Goal: Use online tool/utility: Utilize a website feature to perform a specific function

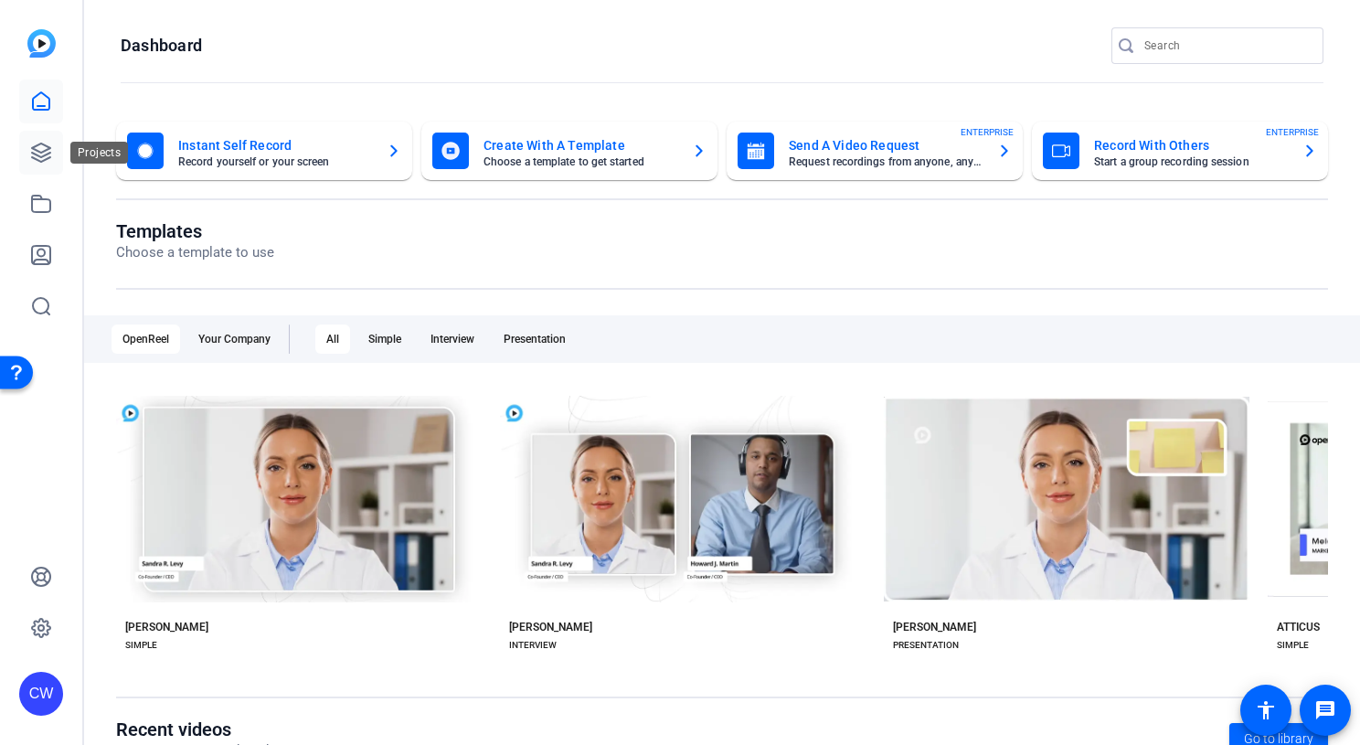
click at [42, 151] on icon at bounding box center [41, 153] width 18 height 18
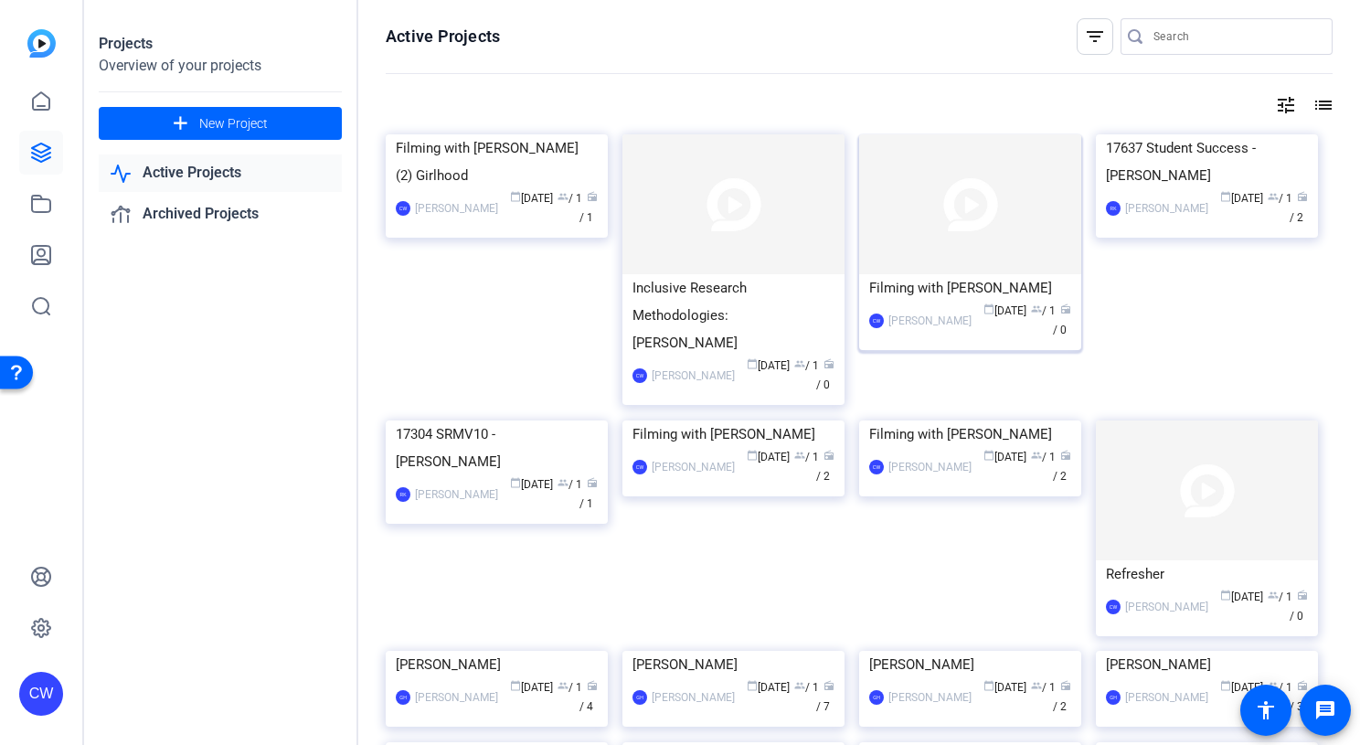
click at [918, 204] on img at bounding box center [970, 204] width 222 height 140
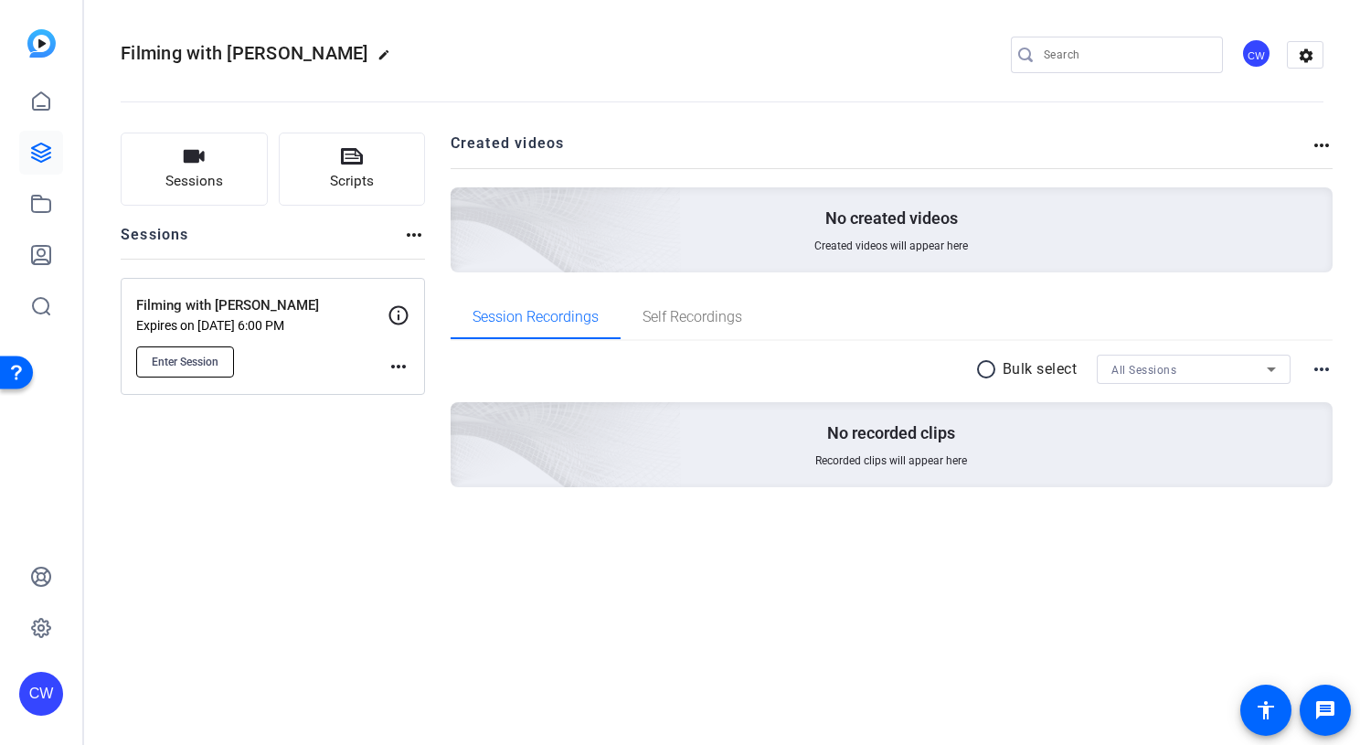
click at [219, 358] on button "Enter Session" at bounding box center [185, 362] width 98 height 31
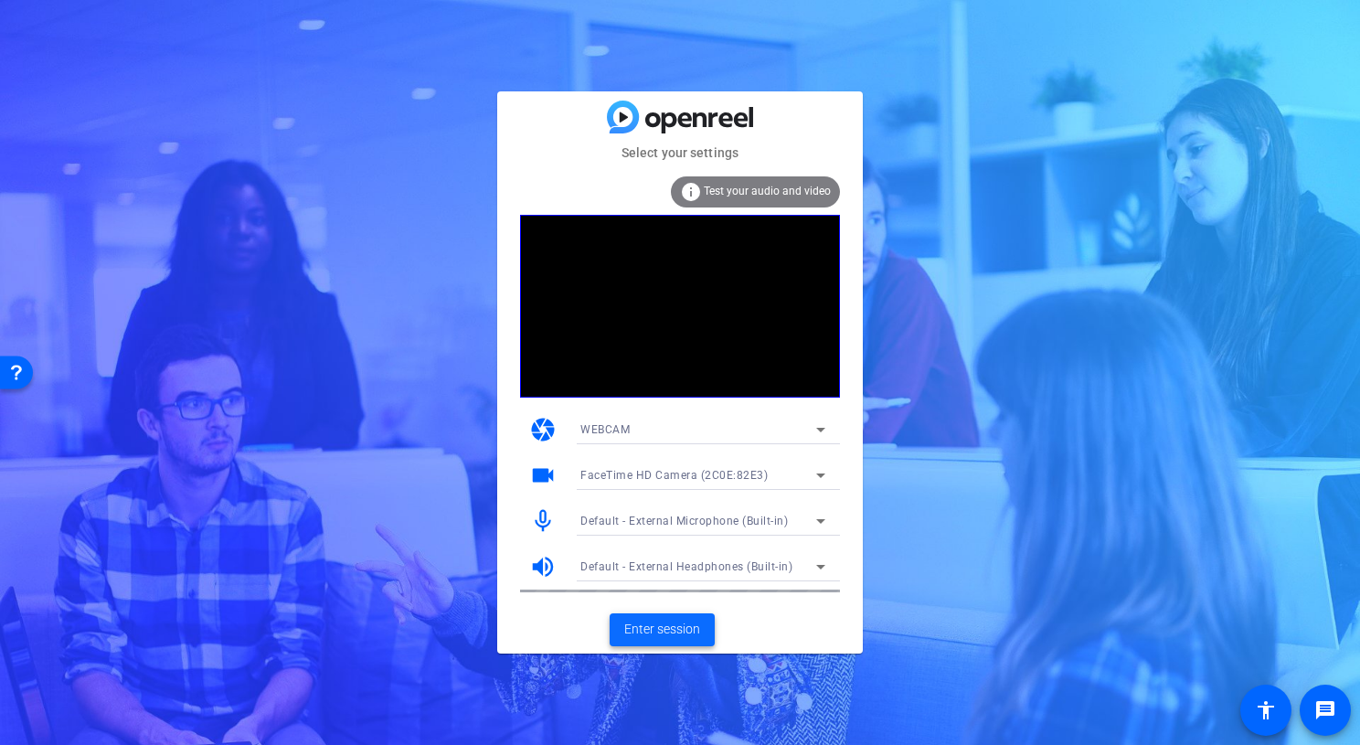
click at [659, 629] on span "Enter session" at bounding box center [662, 629] width 76 height 19
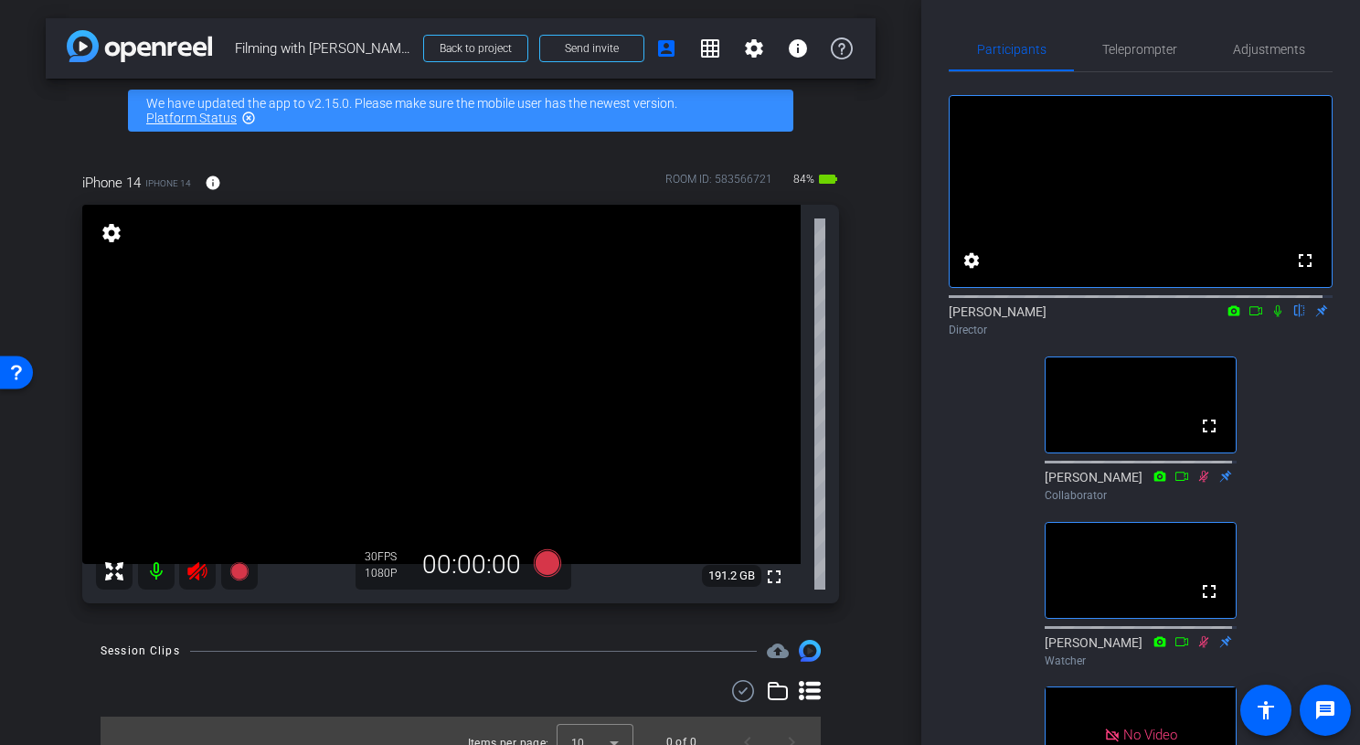
click at [192, 575] on icon at bounding box center [198, 571] width 22 height 22
click at [193, 573] on icon at bounding box center [196, 571] width 19 height 18
click at [191, 574] on icon at bounding box center [198, 571] width 22 height 22
click at [1253, 53] on span "Adjustments" at bounding box center [1269, 49] width 72 height 13
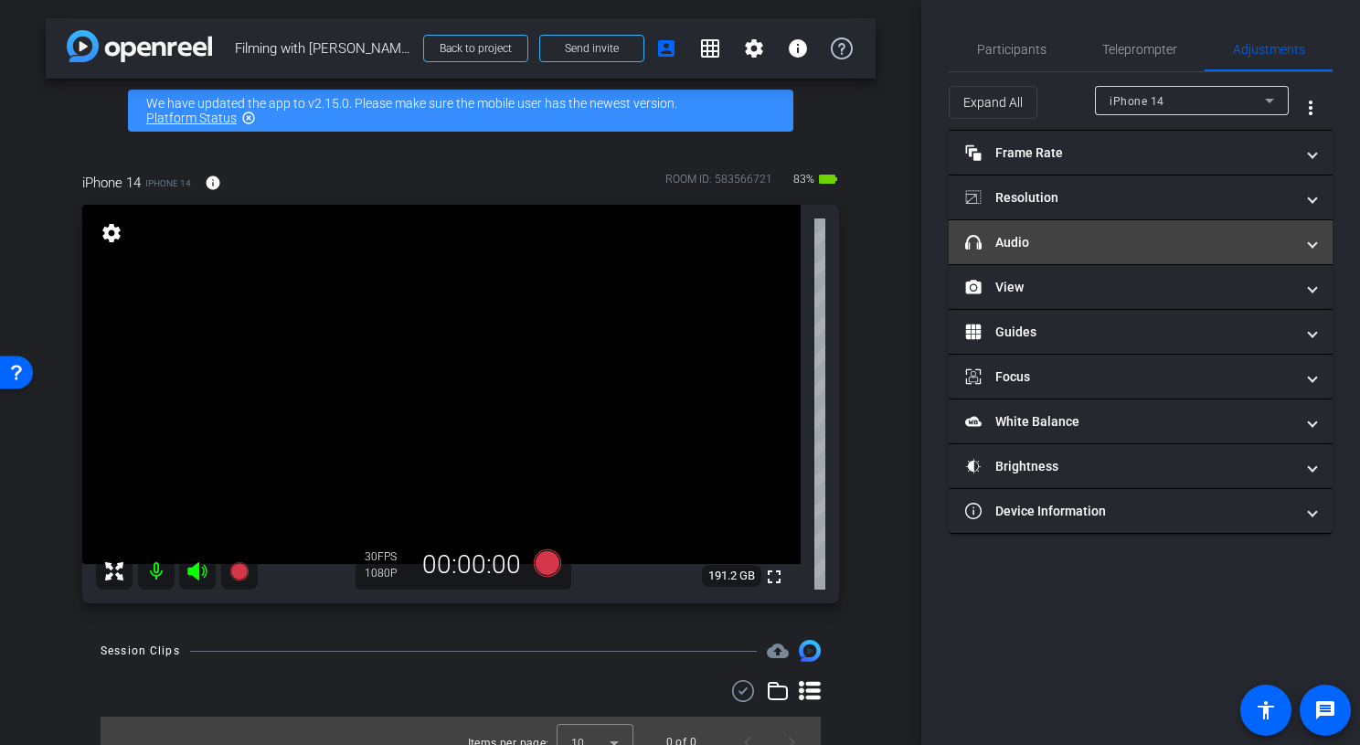
click at [1314, 246] on span at bounding box center [1312, 242] width 7 height 19
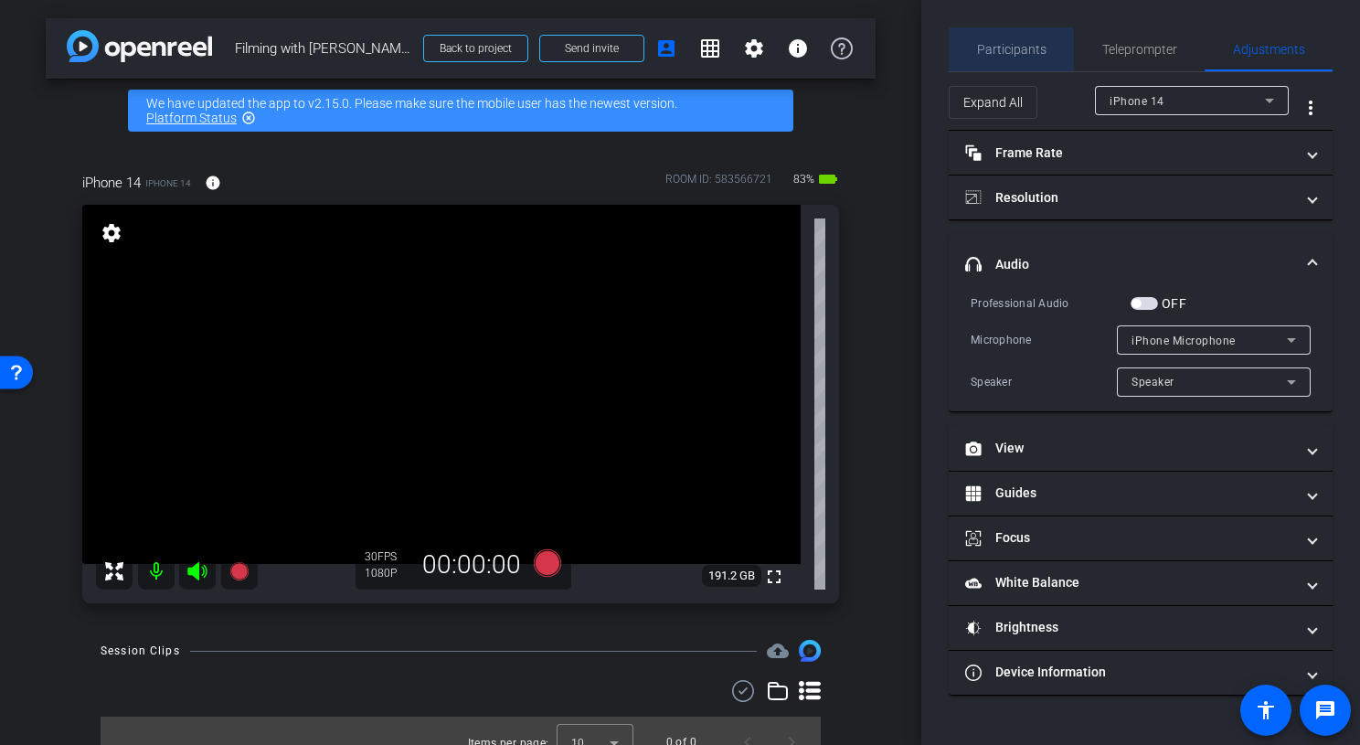
click at [999, 52] on span "Participants" at bounding box center [1011, 49] width 69 height 13
